Goal: Register for event/course

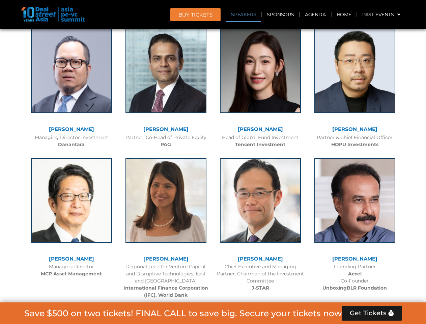
scroll to position [762, 0]
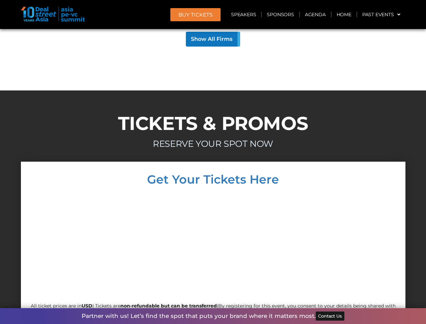
scroll to position [6003, 0]
